Goal: Information Seeking & Learning: Learn about a topic

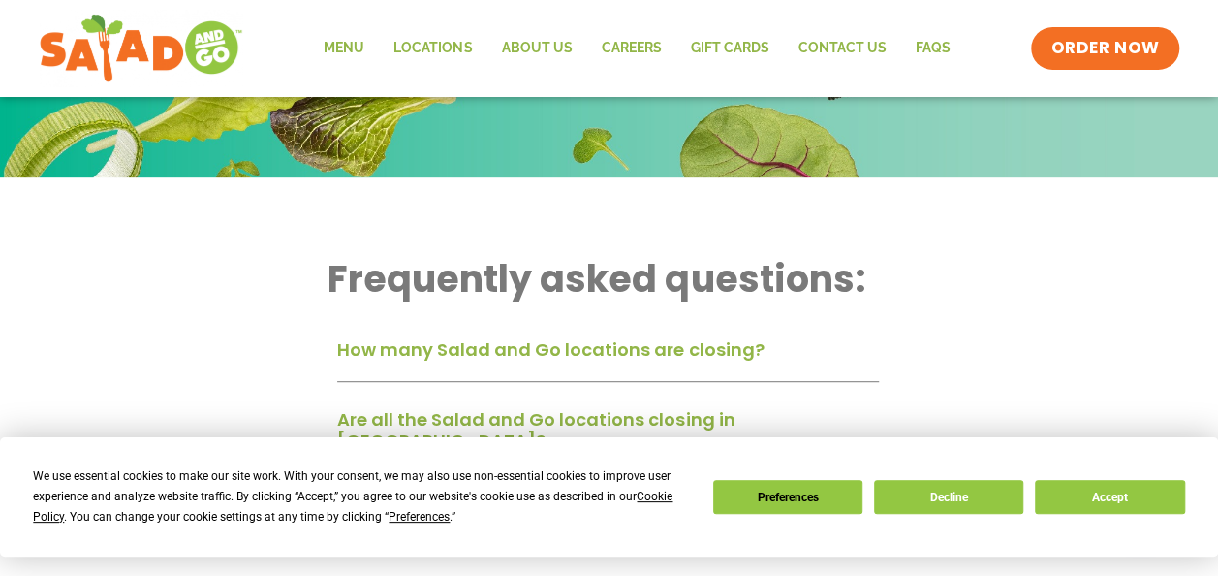
click at [1116, 481] on div "We use essential cookies to make our site work. With your consent, we may also …" at bounding box center [608, 496] width 1151 height 61
click at [1107, 499] on button "Accept" at bounding box center [1109, 497] width 149 height 34
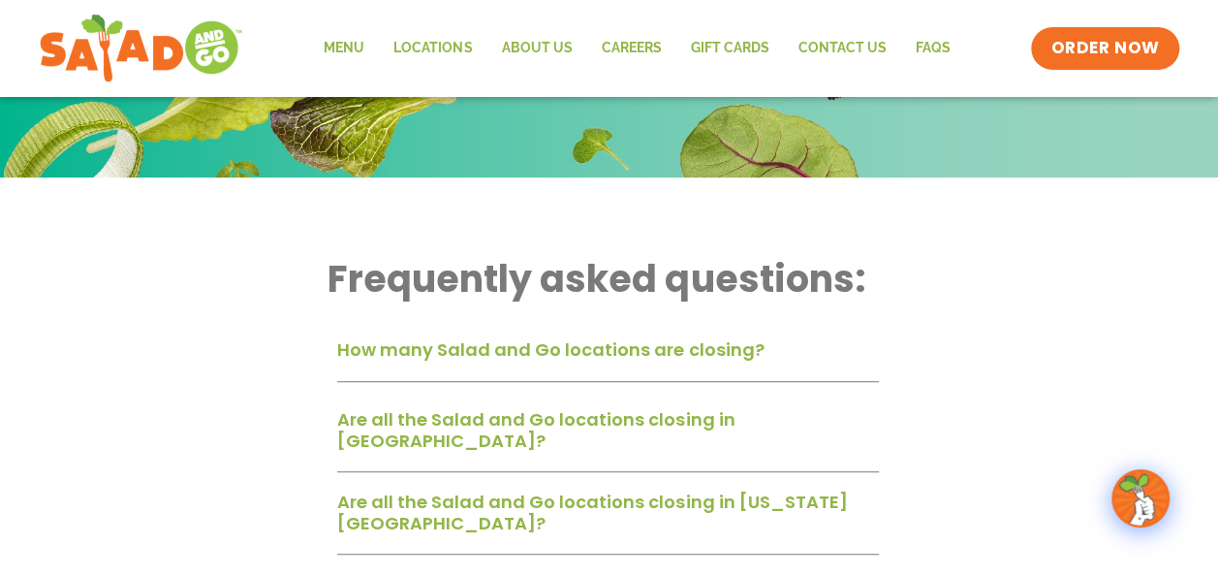
click at [640, 421] on link "Are all the Salad and Go locations closing in Dallas-Fort Worth?" at bounding box center [535, 430] width 397 height 46
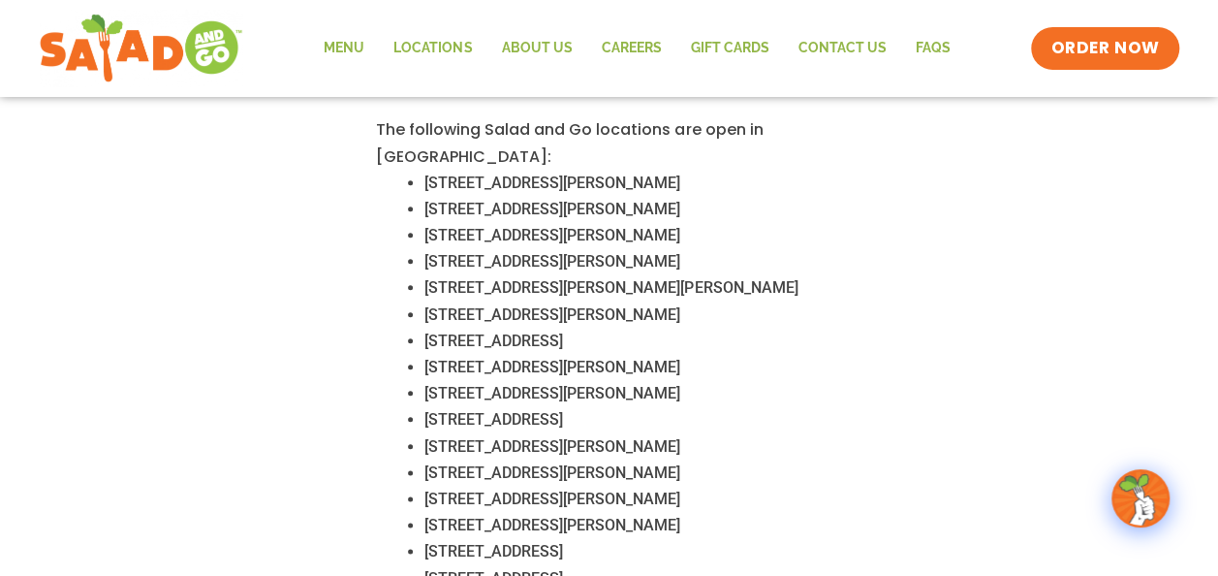
scroll to position [899, 0]
click at [357, 45] on link "Menu" at bounding box center [344, 48] width 70 height 45
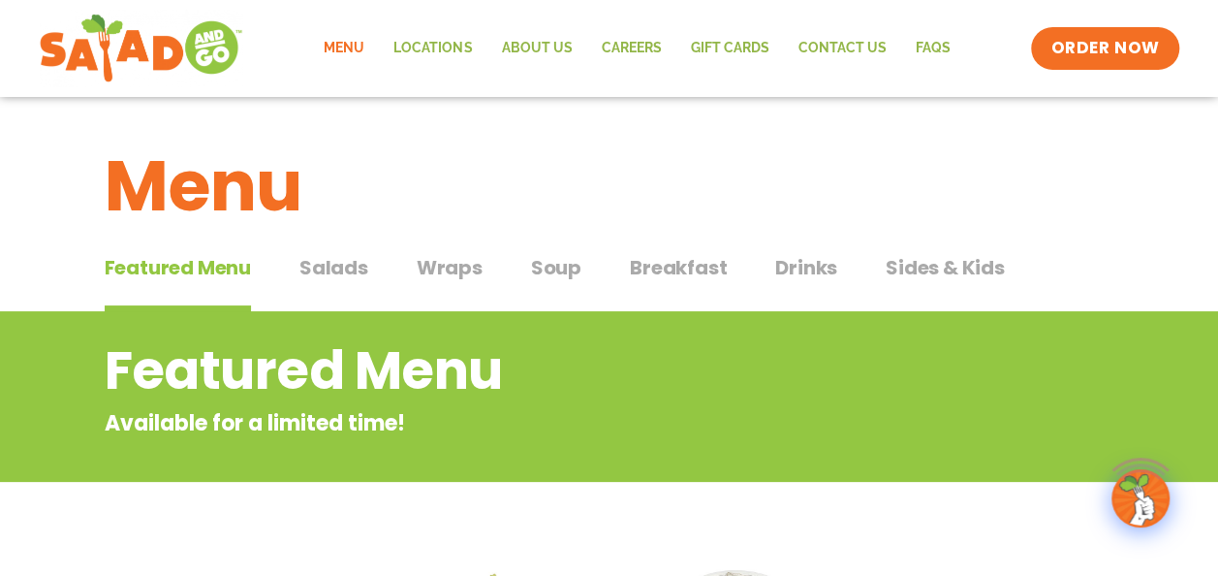
click at [725, 353] on h2 "Featured Menu" at bounding box center [532, 370] width 854 height 78
click at [324, 264] on span "Salads" at bounding box center [333, 267] width 69 height 29
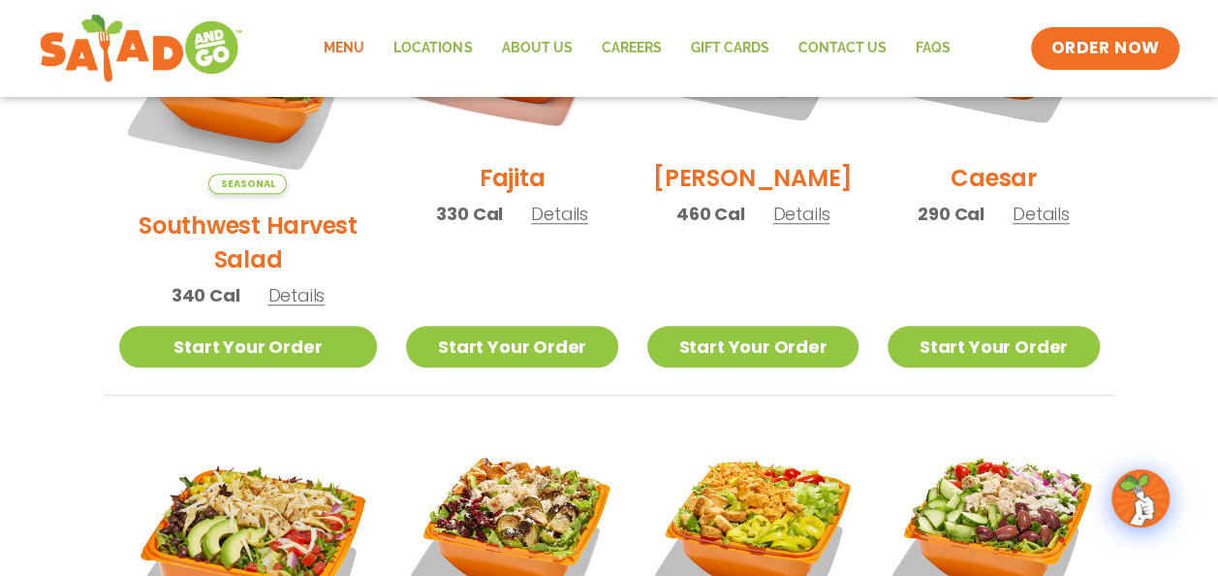
scroll to position [907, 0]
